Goal: Task Accomplishment & Management: Manage account settings

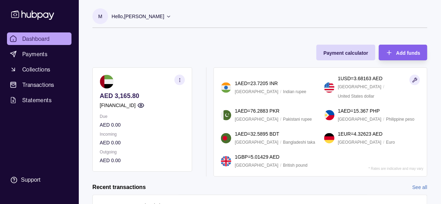
click at [27, 22] on div "Dashboard Payments Collections Transactions Statements Support" at bounding box center [39, 102] width 79 height 204
drag, startPoint x: 96, startPoint y: 15, endPoint x: 109, endPoint y: 15, distance: 13.3
click at [96, 15] on section "M" at bounding box center [100, 16] width 16 height 16
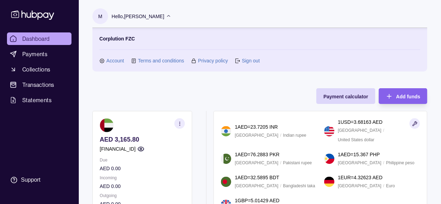
click at [253, 59] on link "Sign out" at bounding box center [251, 61] width 18 height 8
